Goal: Transaction & Acquisition: Purchase product/service

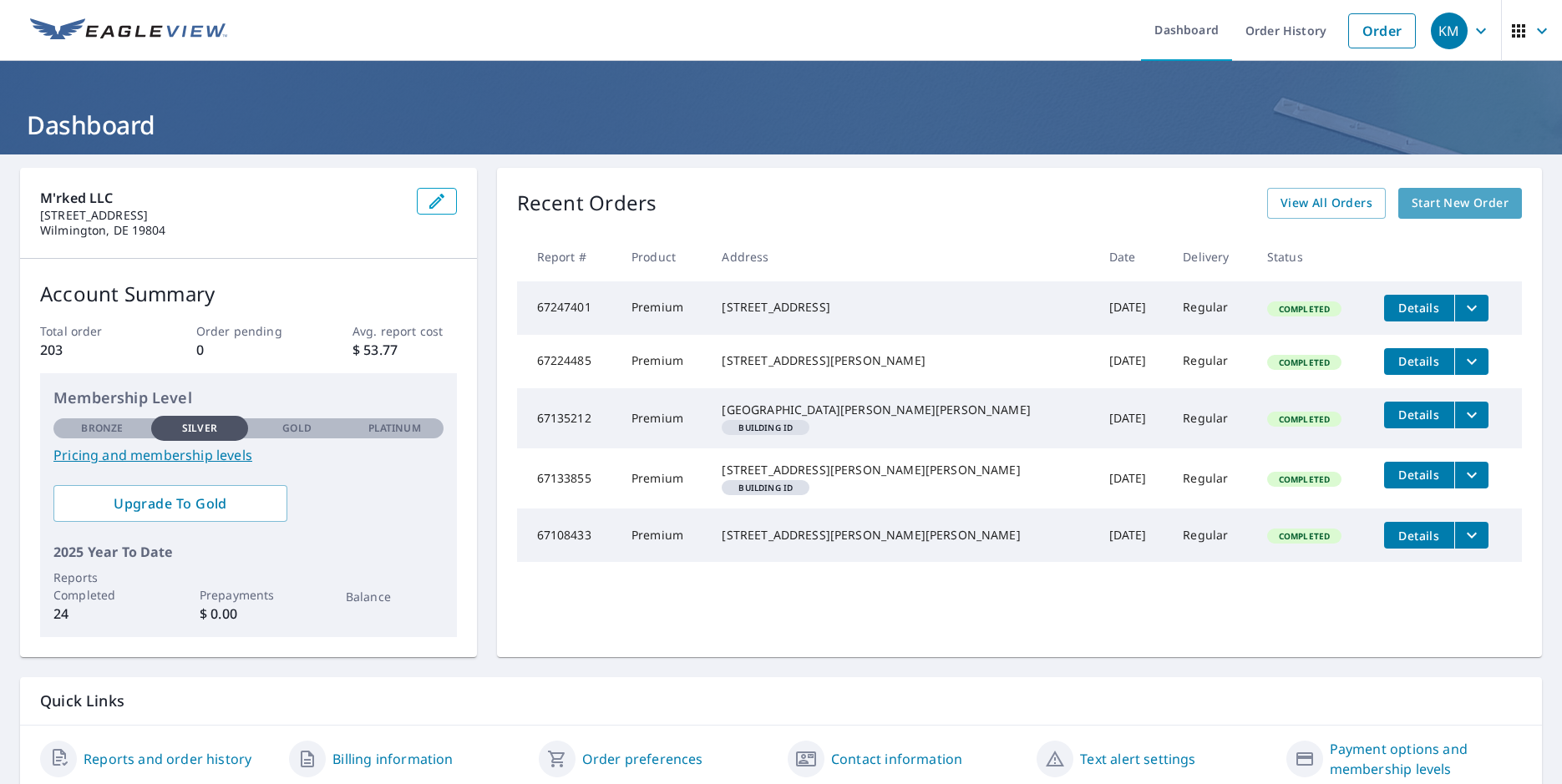
click at [1474, 205] on span "Start New Order" at bounding box center [1460, 203] width 97 height 20
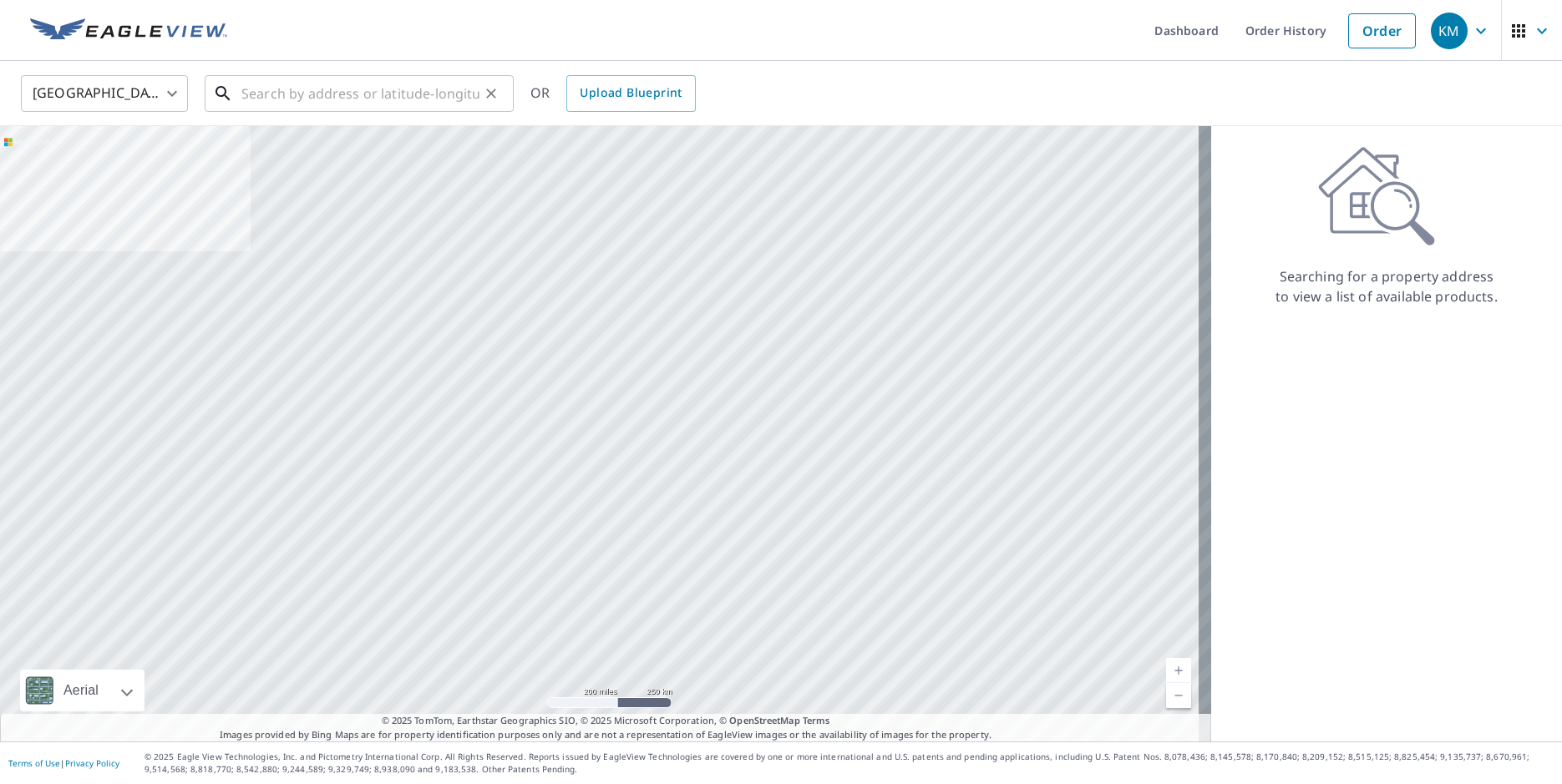
click at [331, 96] on input "text" at bounding box center [360, 94] width 238 height 47
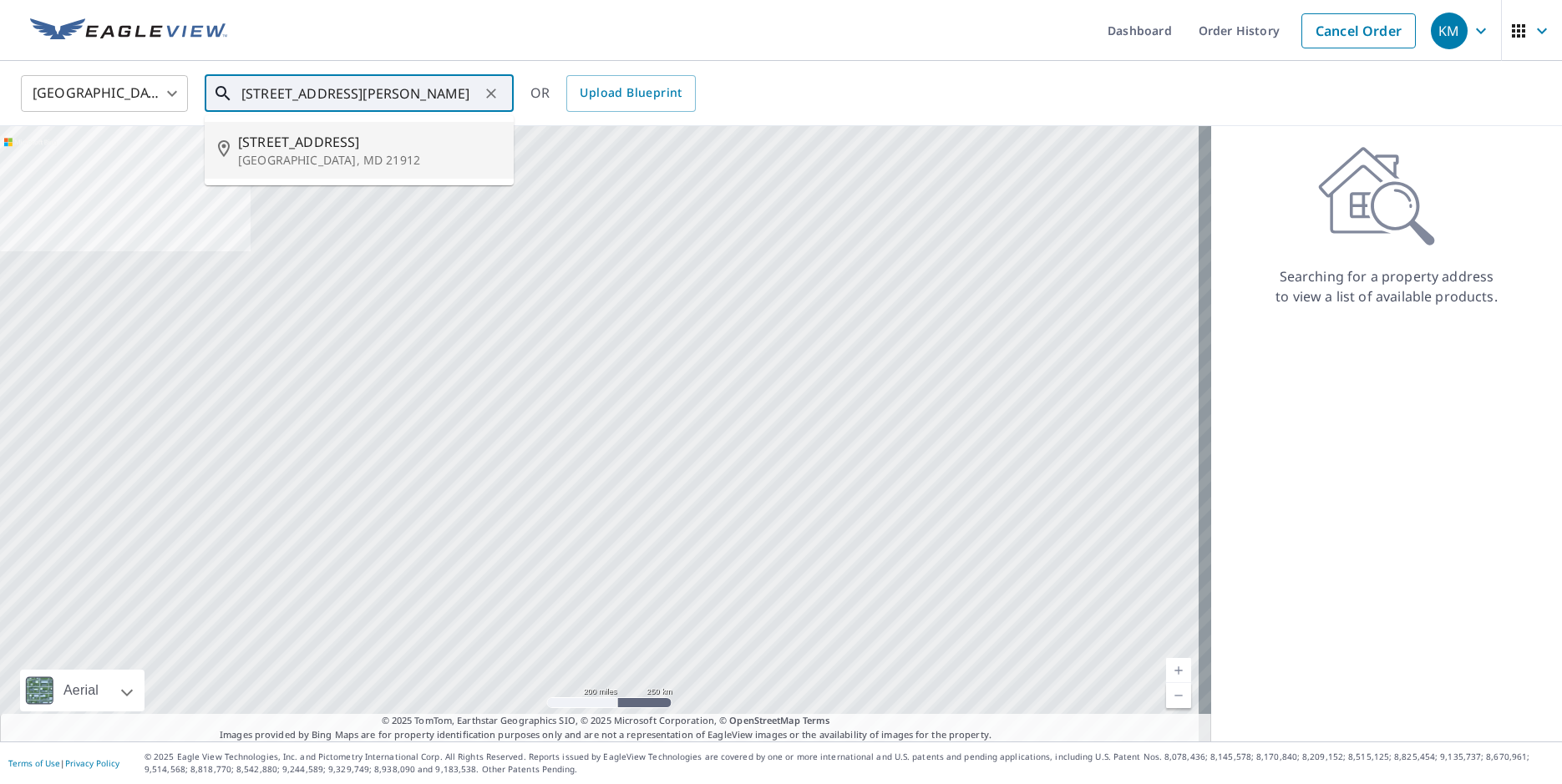
click at [282, 152] on p "[GEOGRAPHIC_DATA], MD 21912" at bounding box center [369, 160] width 262 height 17
type input "[STREET_ADDRESS]"
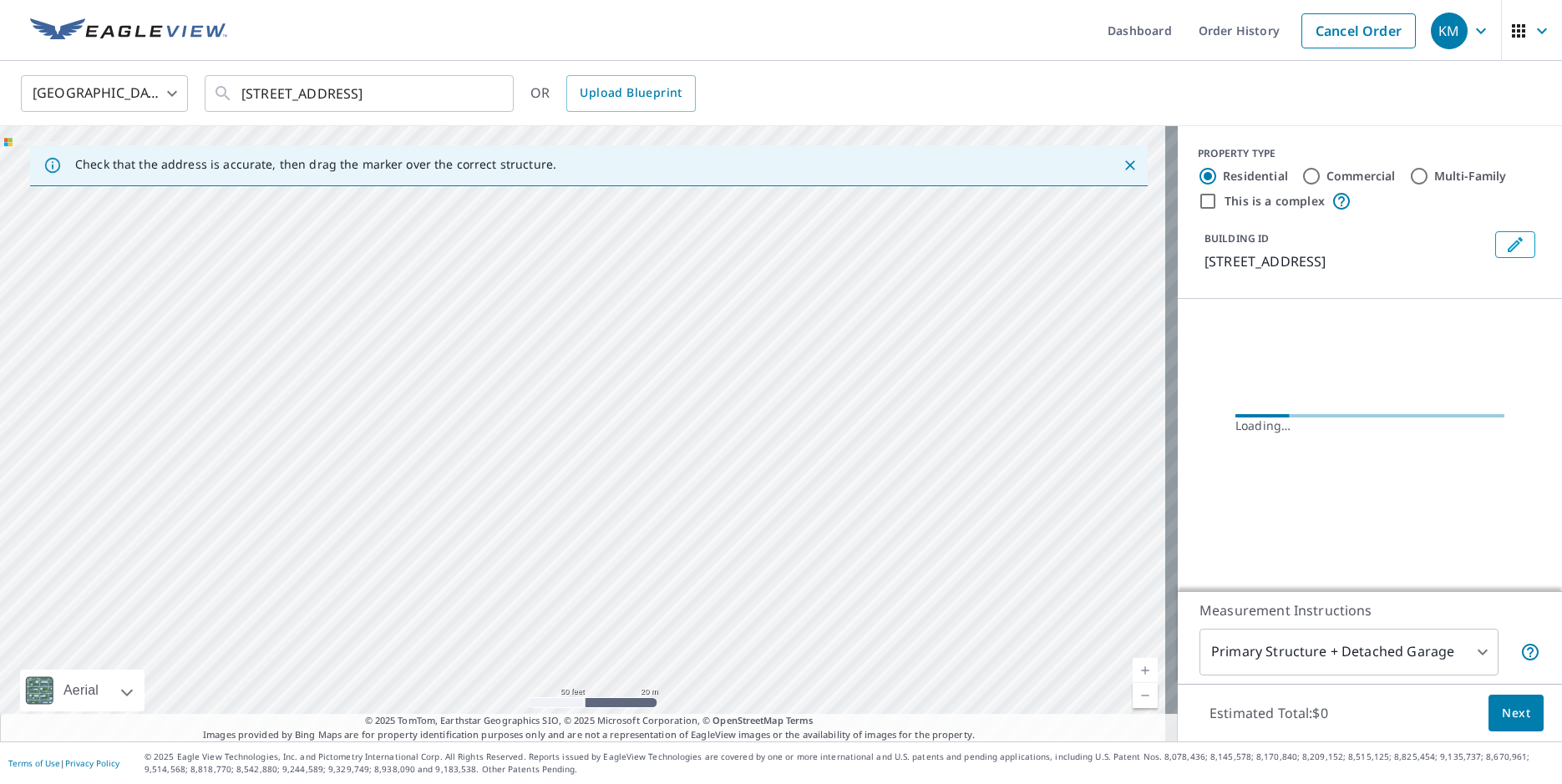
drag, startPoint x: 423, startPoint y: 478, endPoint x: 890, endPoint y: 402, distance: 473.1
click at [890, 402] on div "[STREET_ADDRESS]" at bounding box center [588, 433] width 1178 height 615
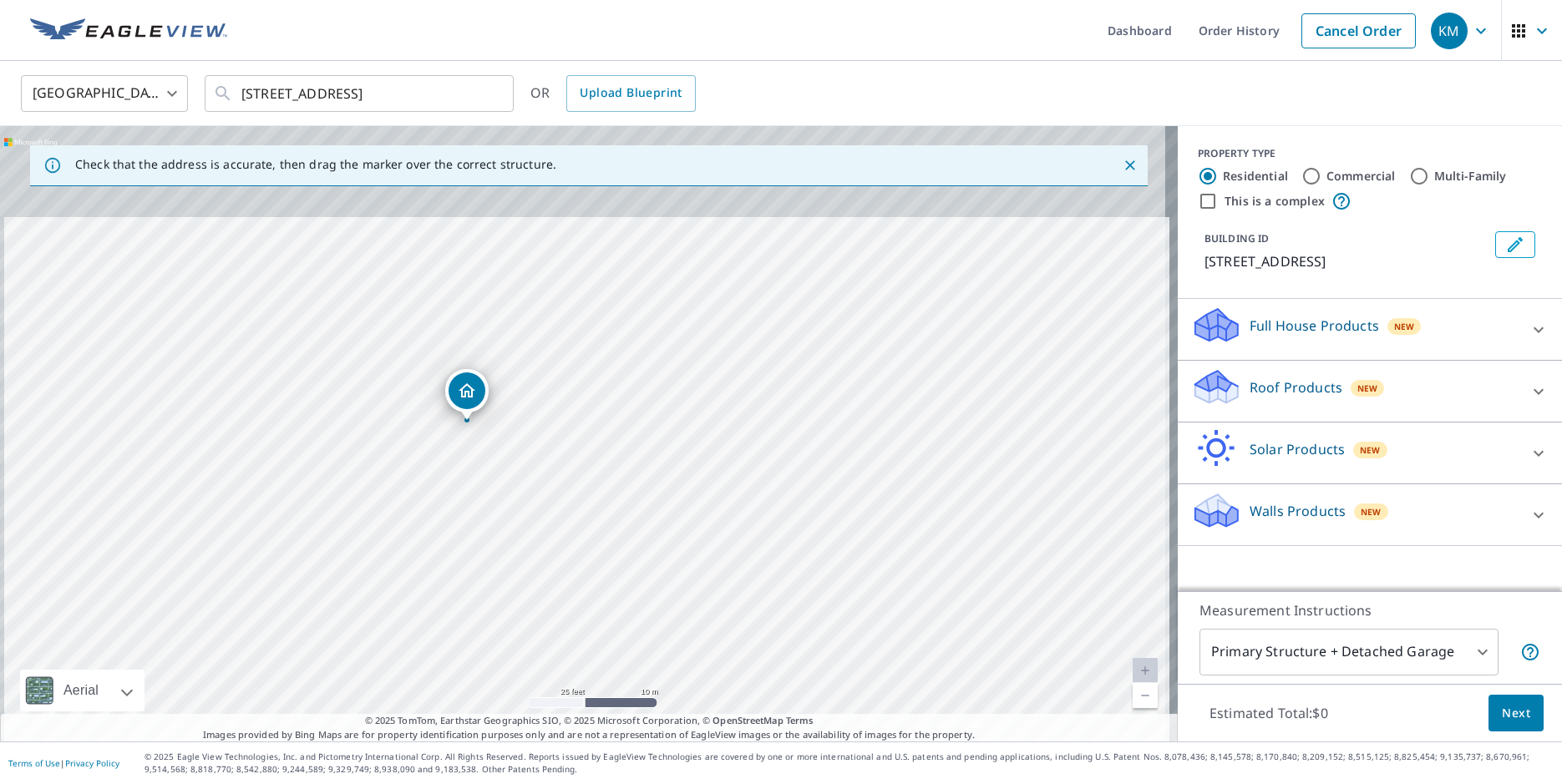
drag, startPoint x: 643, startPoint y: 526, endPoint x: 648, endPoint y: 631, distance: 105.1
click at [648, 631] on div "[STREET_ADDRESS]" at bounding box center [588, 433] width 1178 height 615
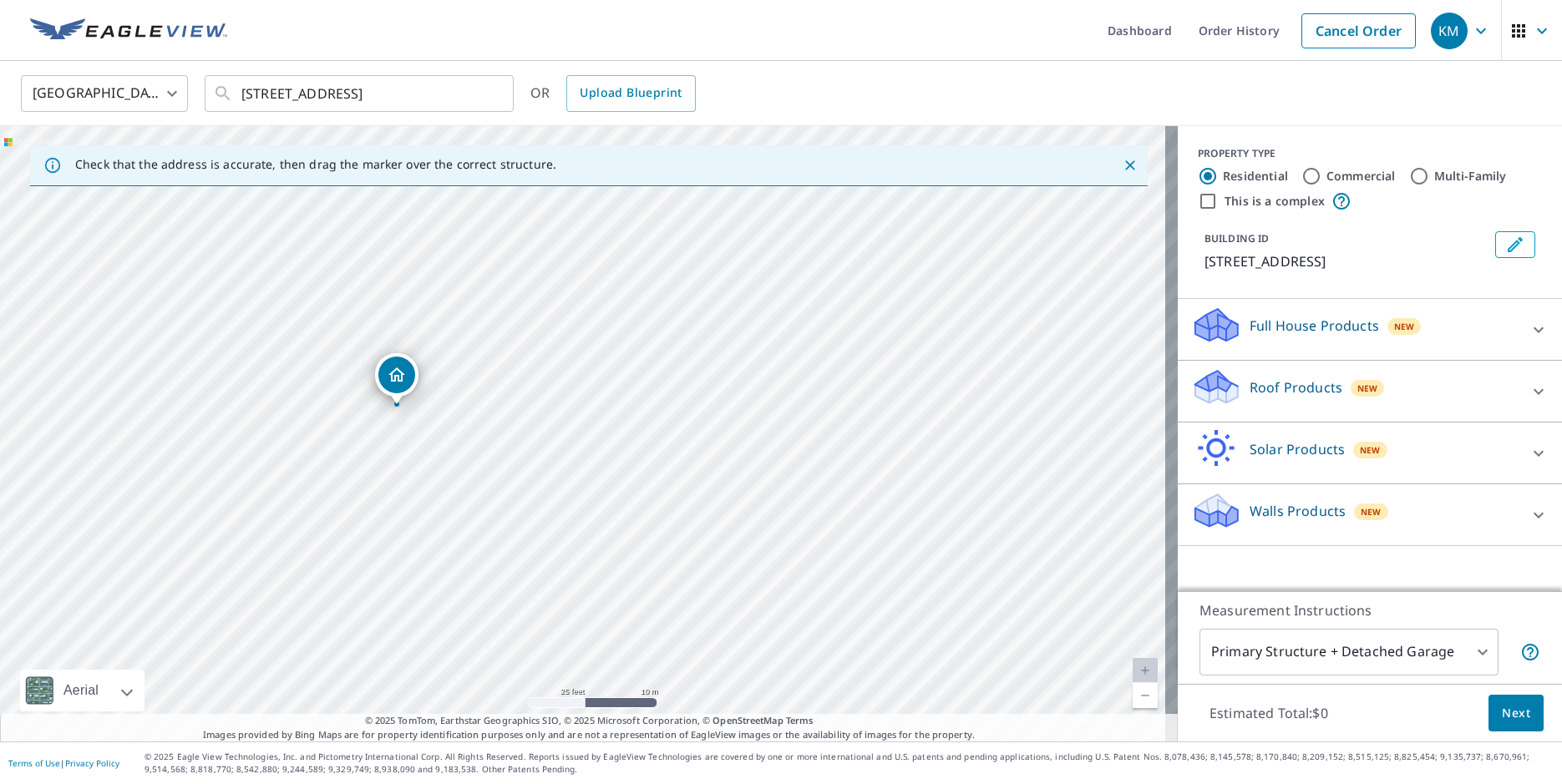
drag, startPoint x: 630, startPoint y: 589, endPoint x: 555, endPoint y: 554, distance: 82.8
click at [555, 554] on div "[STREET_ADDRESS]" at bounding box center [588, 433] width 1178 height 615
click at [1214, 380] on icon at bounding box center [1217, 380] width 43 height 20
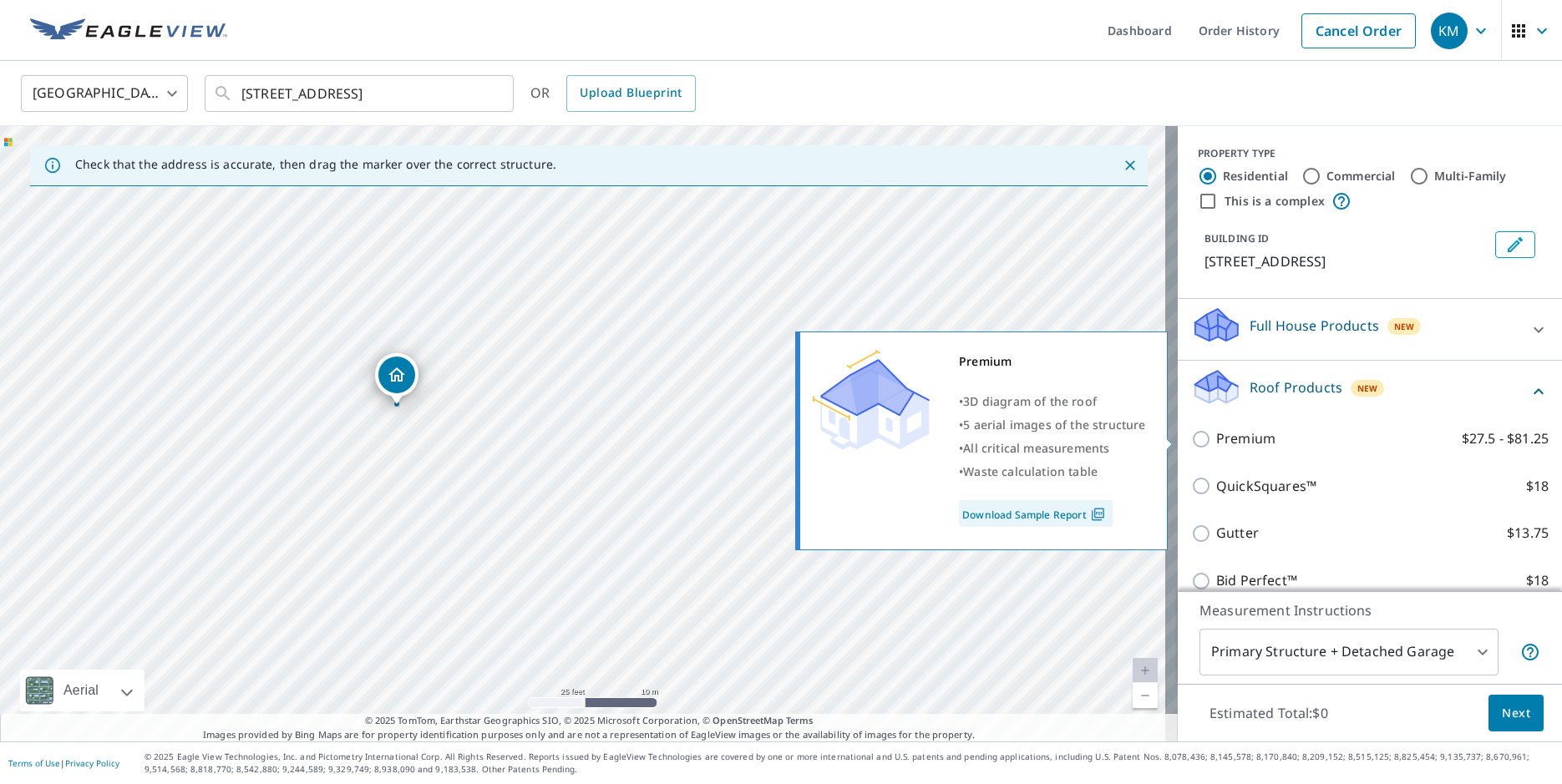
click at [1191, 440] on input "Premium $27.5 - $81.25" at bounding box center [1204, 439] width 25 height 20
checkbox input "true"
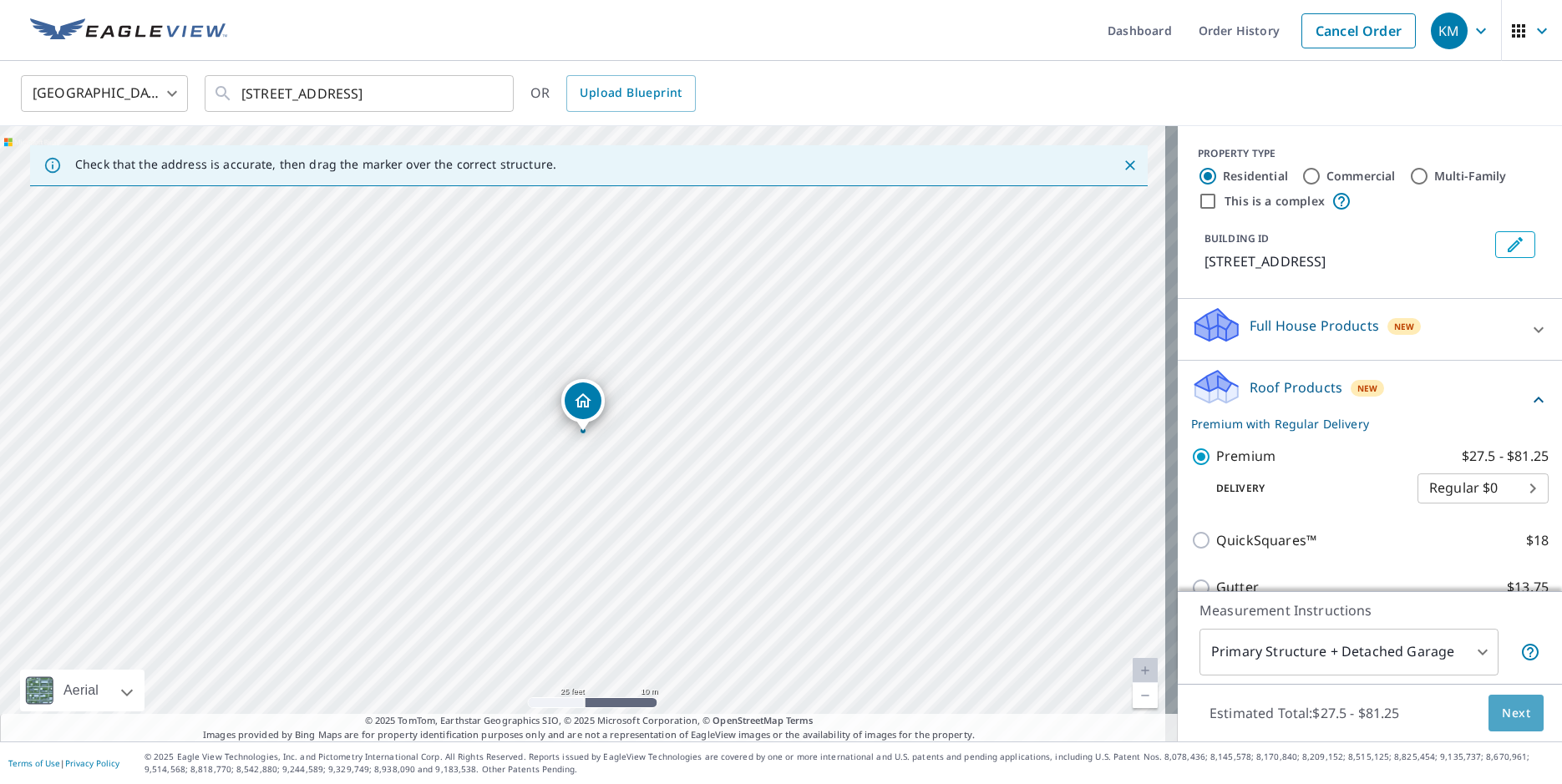
click at [1502, 718] on span "Next" at bounding box center [1515, 713] width 28 height 20
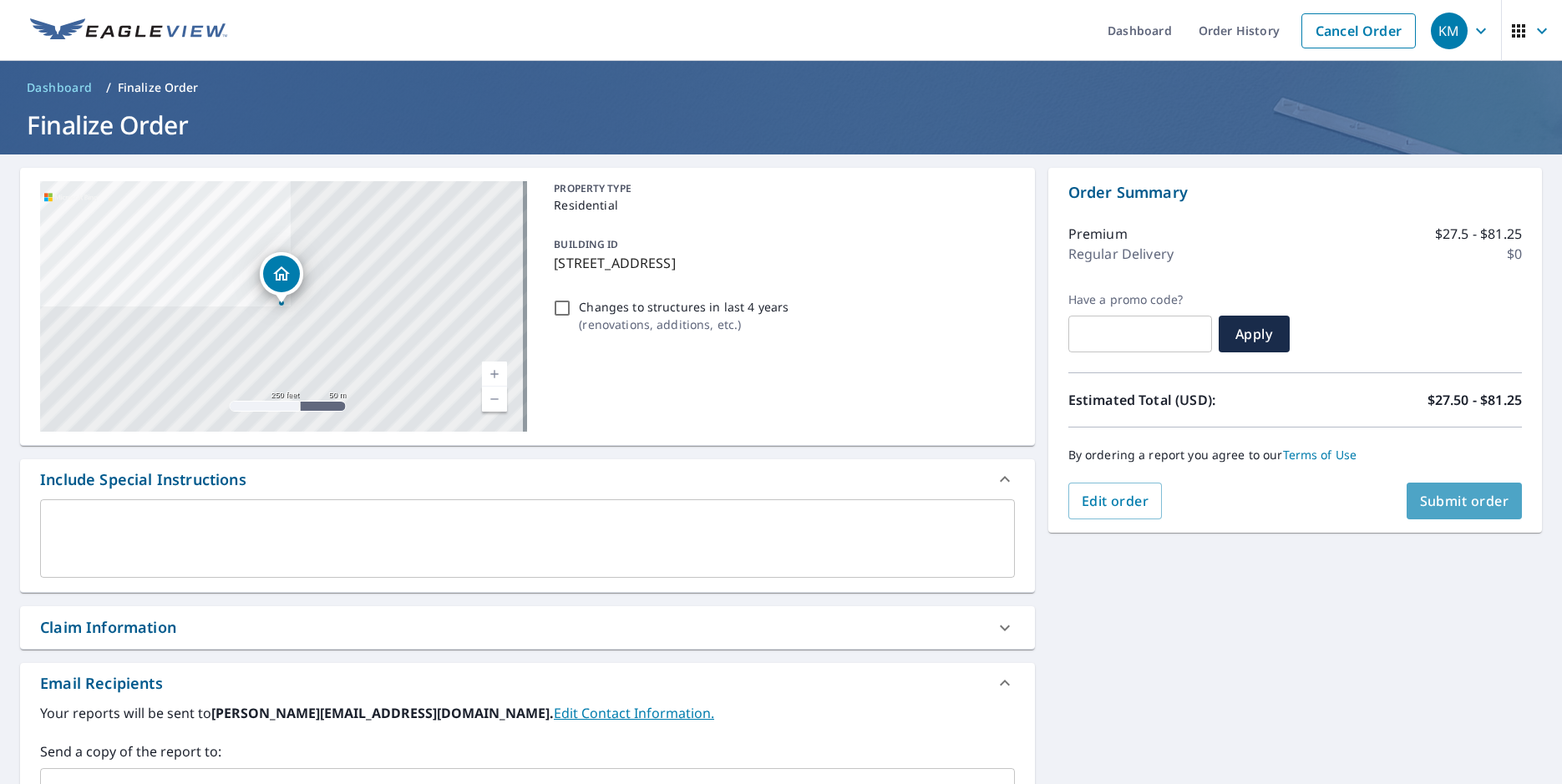
click at [1428, 508] on span "Submit order" at bounding box center [1464, 500] width 90 height 19
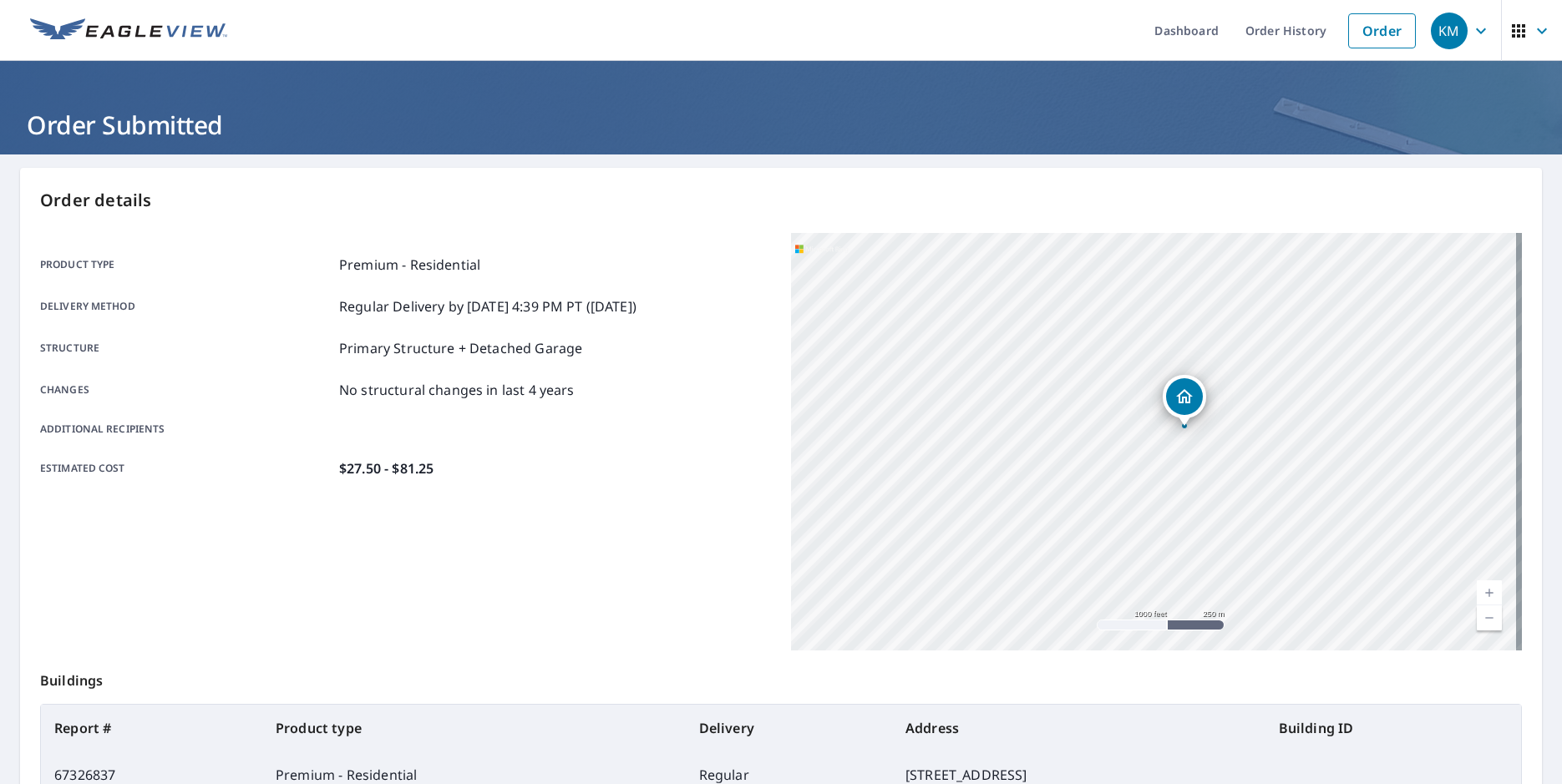
click at [1465, 44] on span "KM" at bounding box center [1462, 30] width 63 height 40
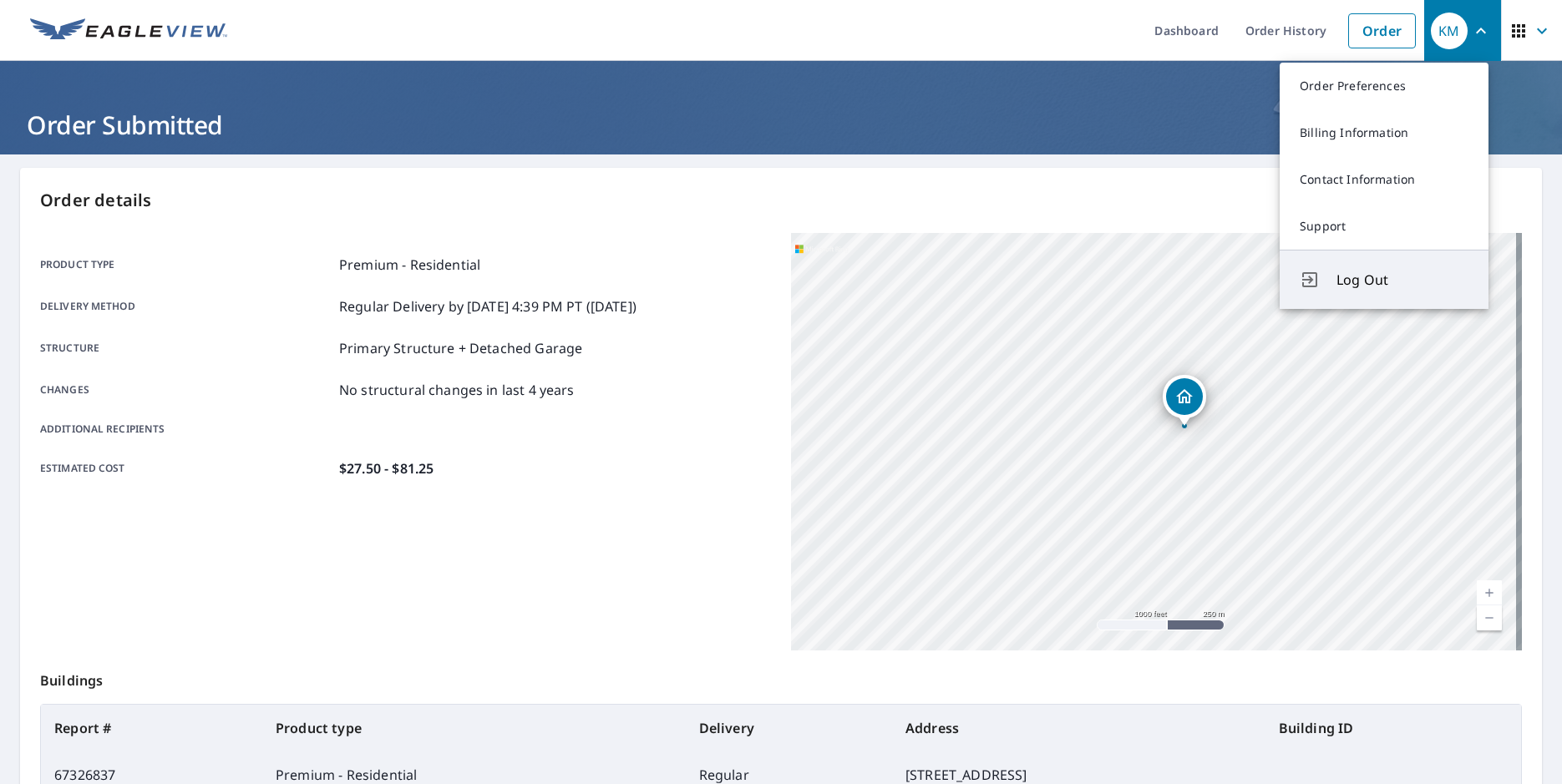
click at [1378, 282] on span "Log Out" at bounding box center [1402, 280] width 132 height 20
